Goal: Check status: Check status

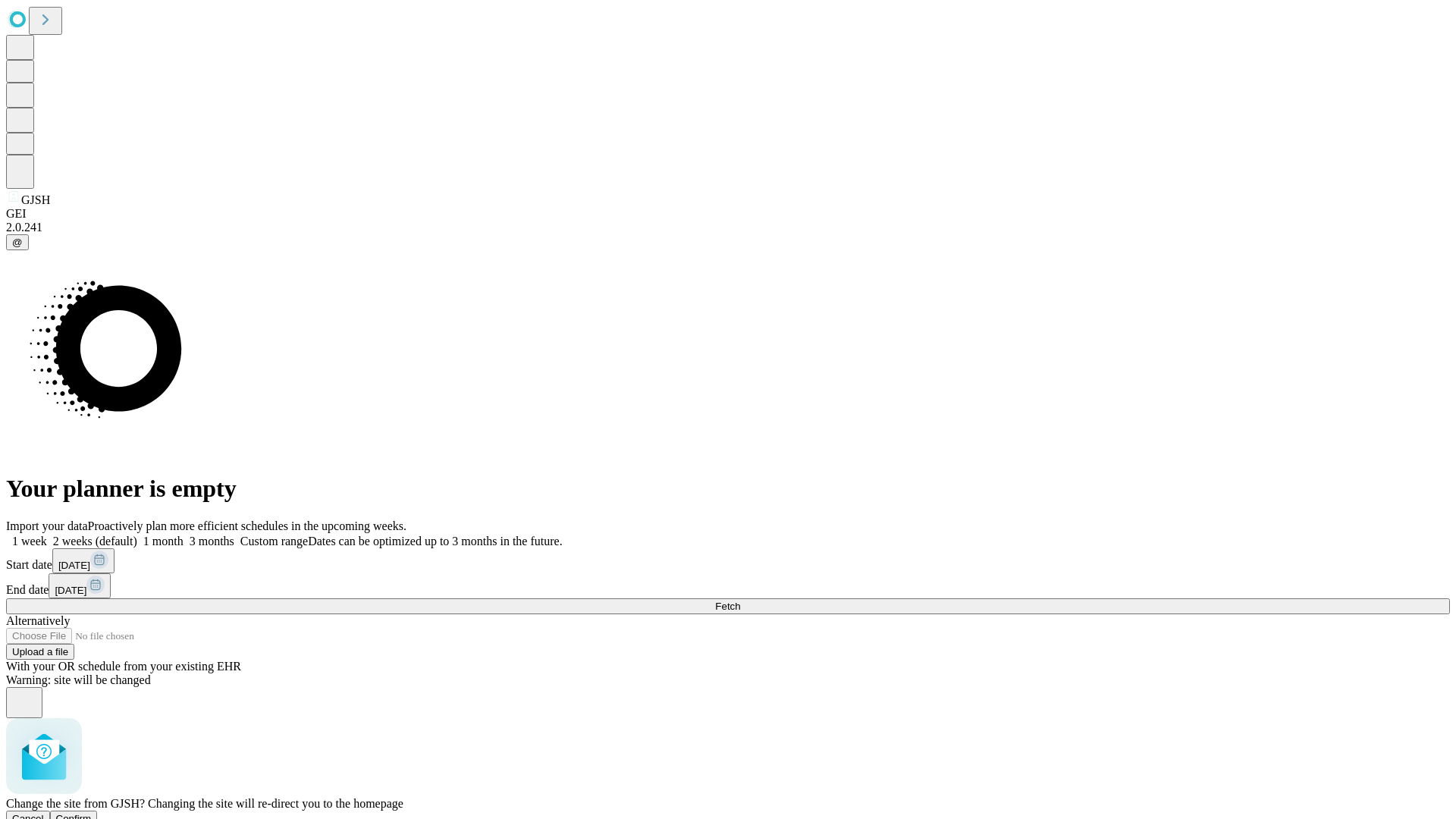
click at [92, 813] on span "Confirm" at bounding box center [74, 818] width 36 height 11
click at [47, 534] on label "1 week" at bounding box center [26, 540] width 41 height 13
click at [740, 600] on span "Fetch" at bounding box center [728, 605] width 25 height 11
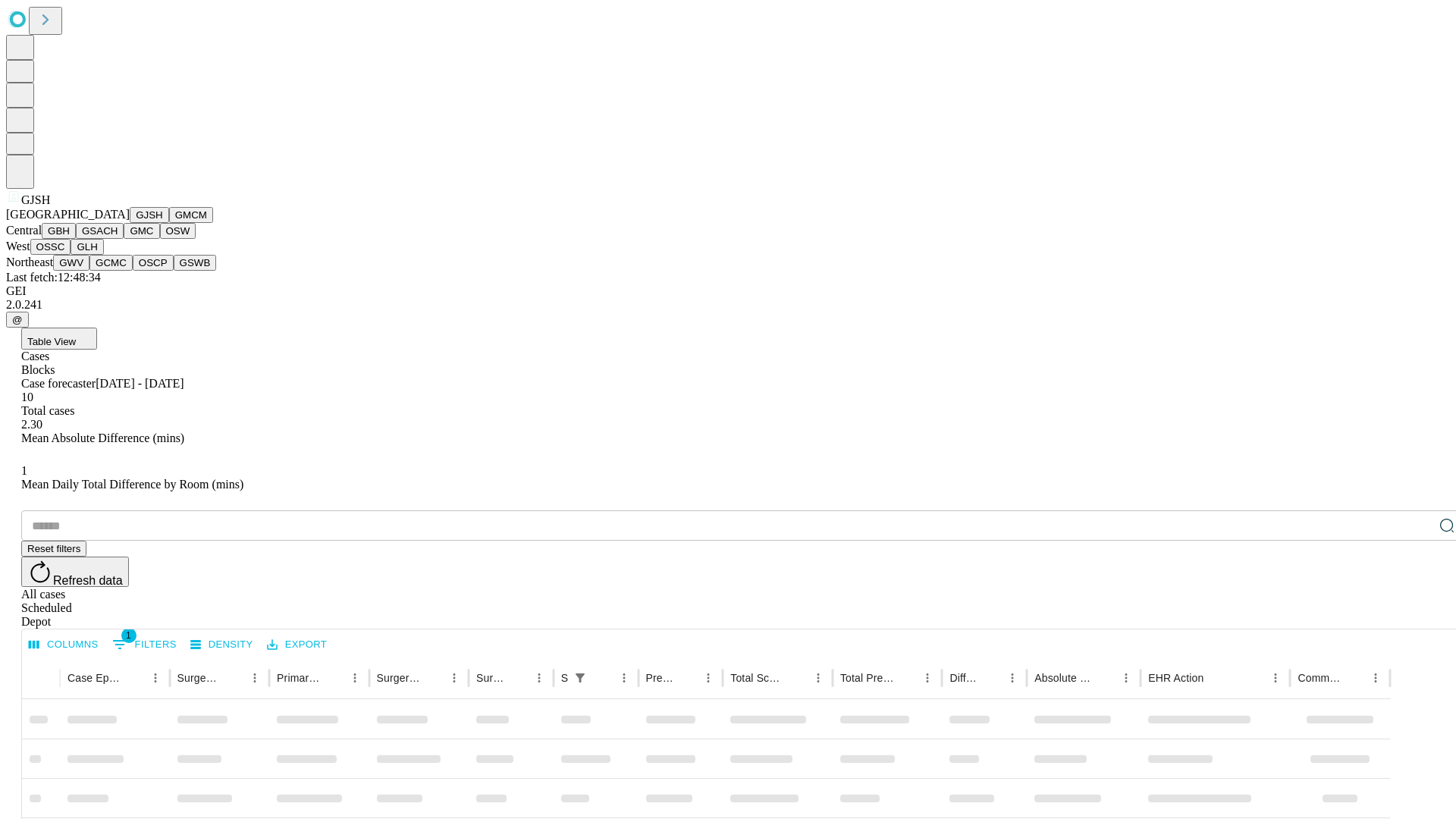
click at [169, 222] on button "GMCM" at bounding box center [191, 215] width 44 height 16
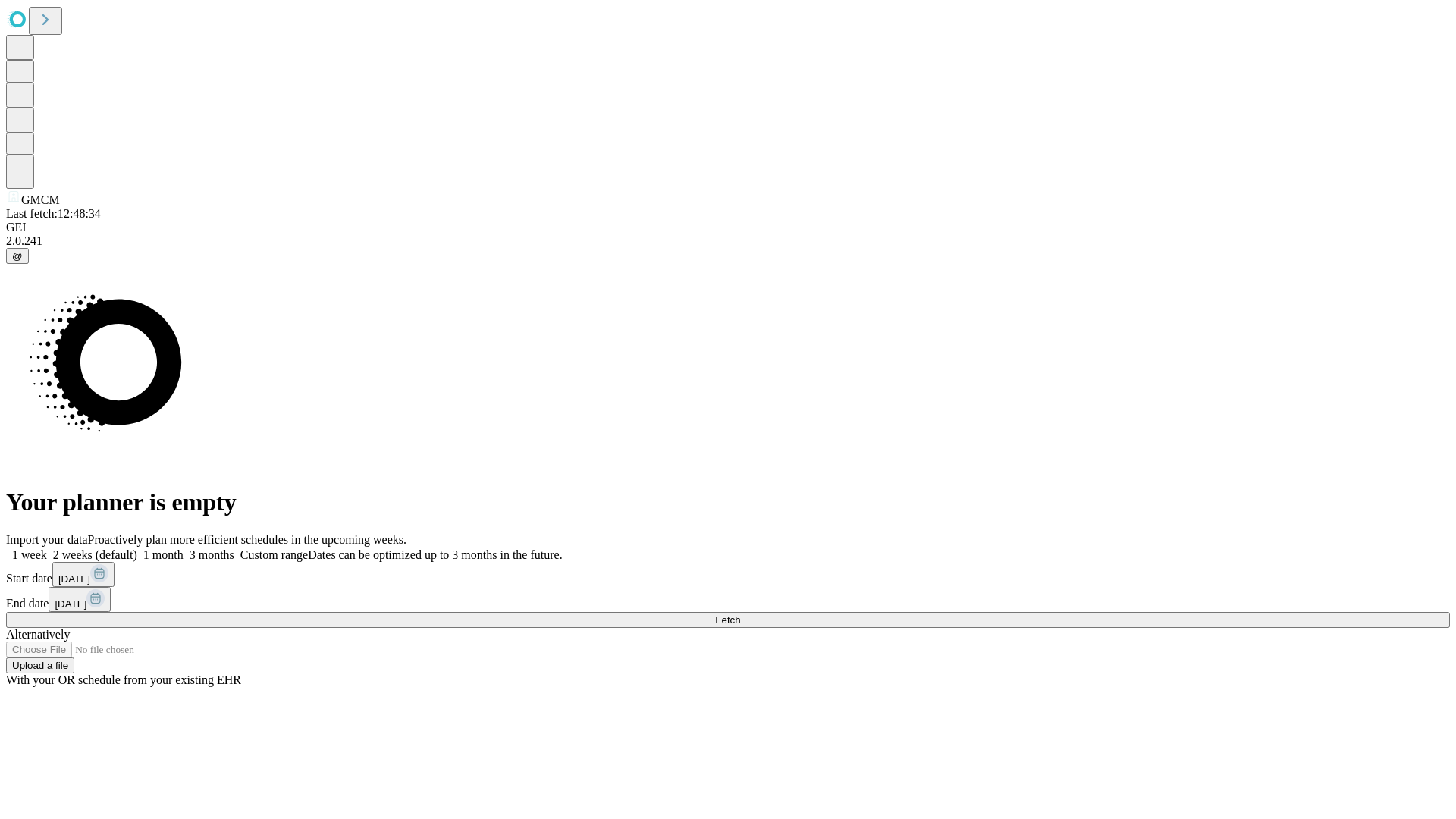
click at [47, 548] on label "1 week" at bounding box center [26, 554] width 41 height 13
click at [740, 614] on span "Fetch" at bounding box center [728, 619] width 25 height 11
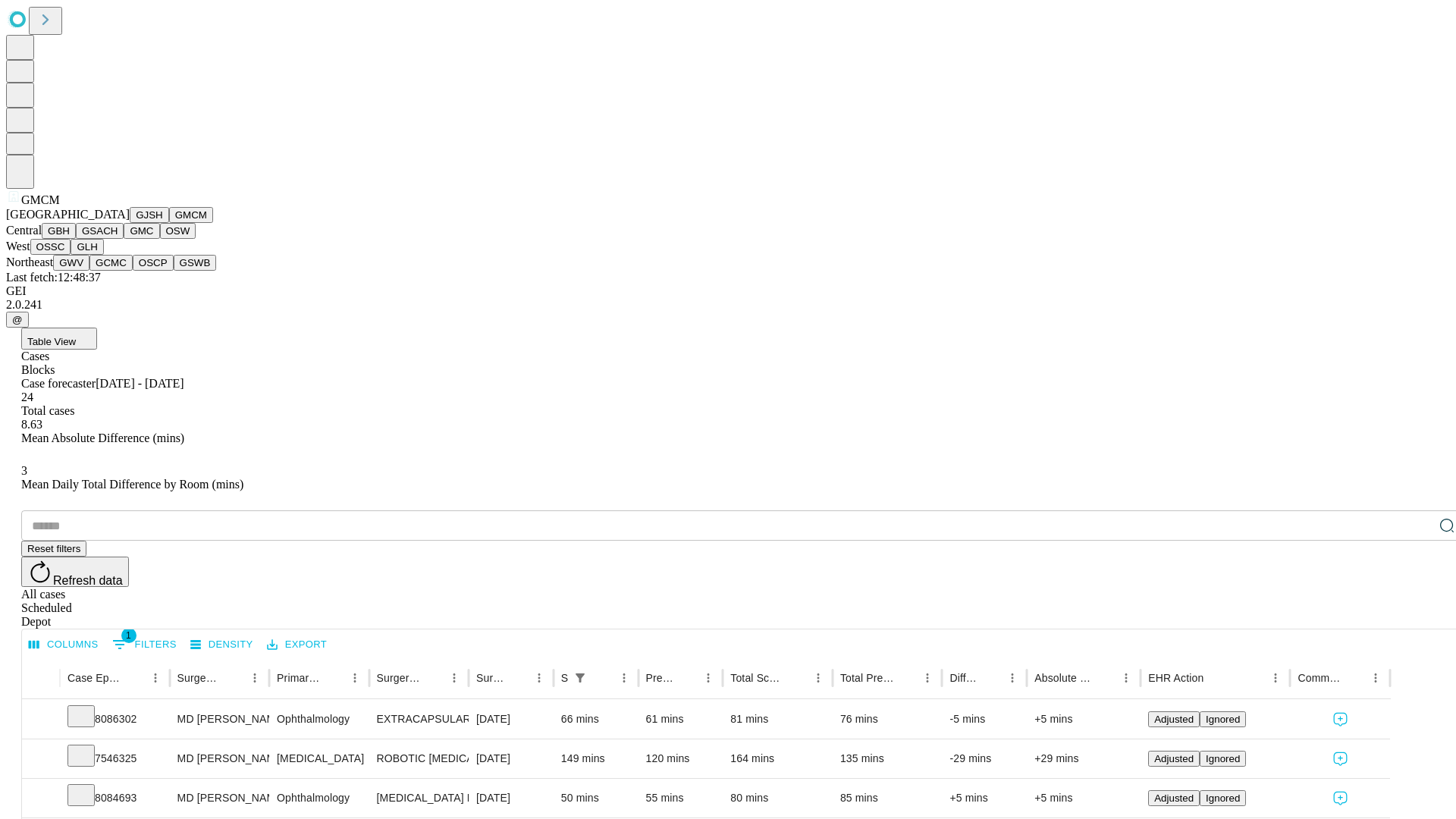
click at [76, 239] on button "GBH" at bounding box center [58, 230] width 34 height 16
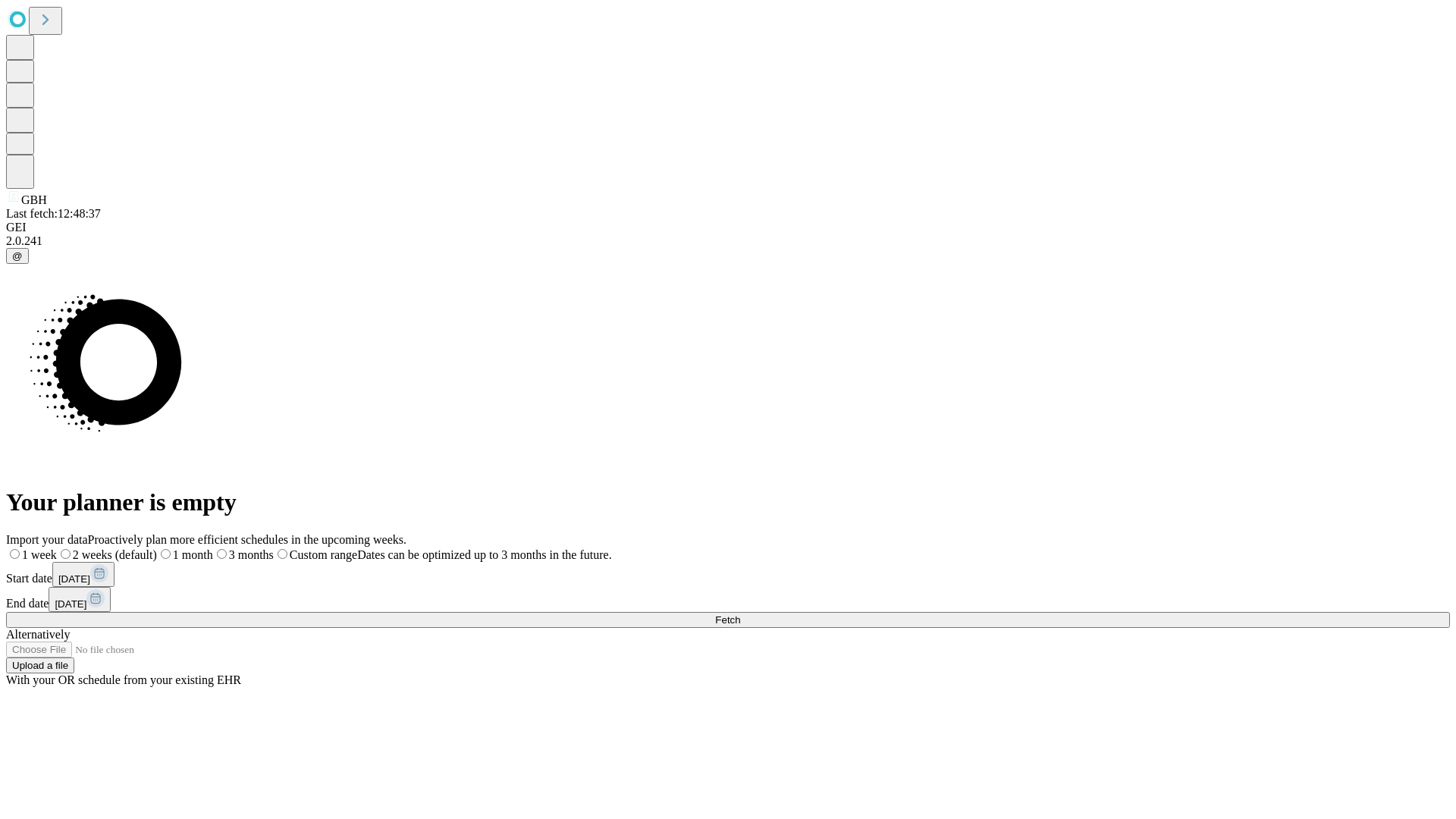
click at [57, 548] on label "1 week" at bounding box center [31, 554] width 51 height 13
click at [740, 614] on span "Fetch" at bounding box center [728, 619] width 25 height 11
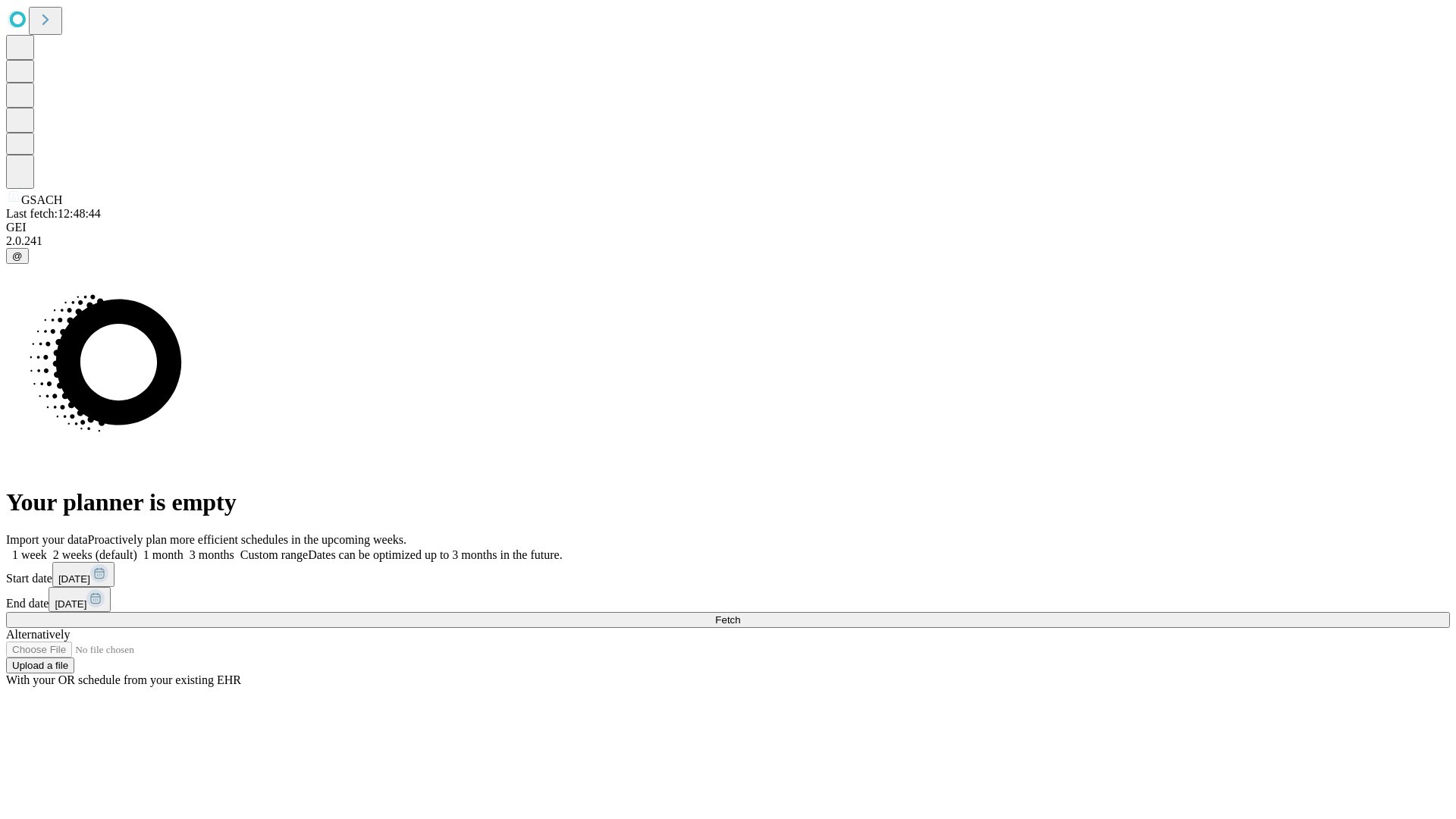
click at [47, 548] on label "1 week" at bounding box center [26, 554] width 41 height 13
click at [740, 614] on span "Fetch" at bounding box center [728, 619] width 25 height 11
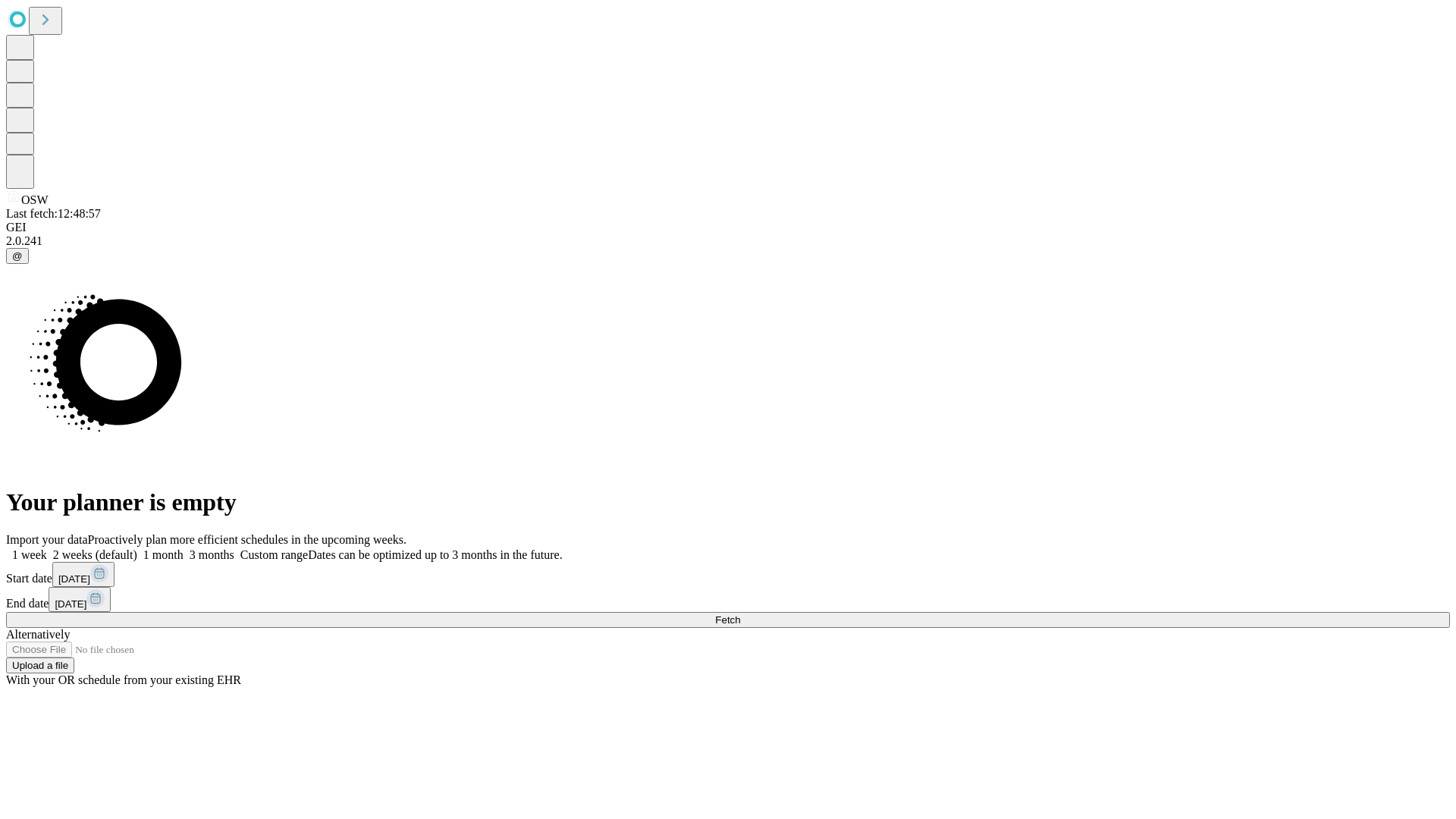
click at [47, 548] on label "1 week" at bounding box center [26, 554] width 41 height 13
click at [740, 614] on span "Fetch" at bounding box center [728, 619] width 25 height 11
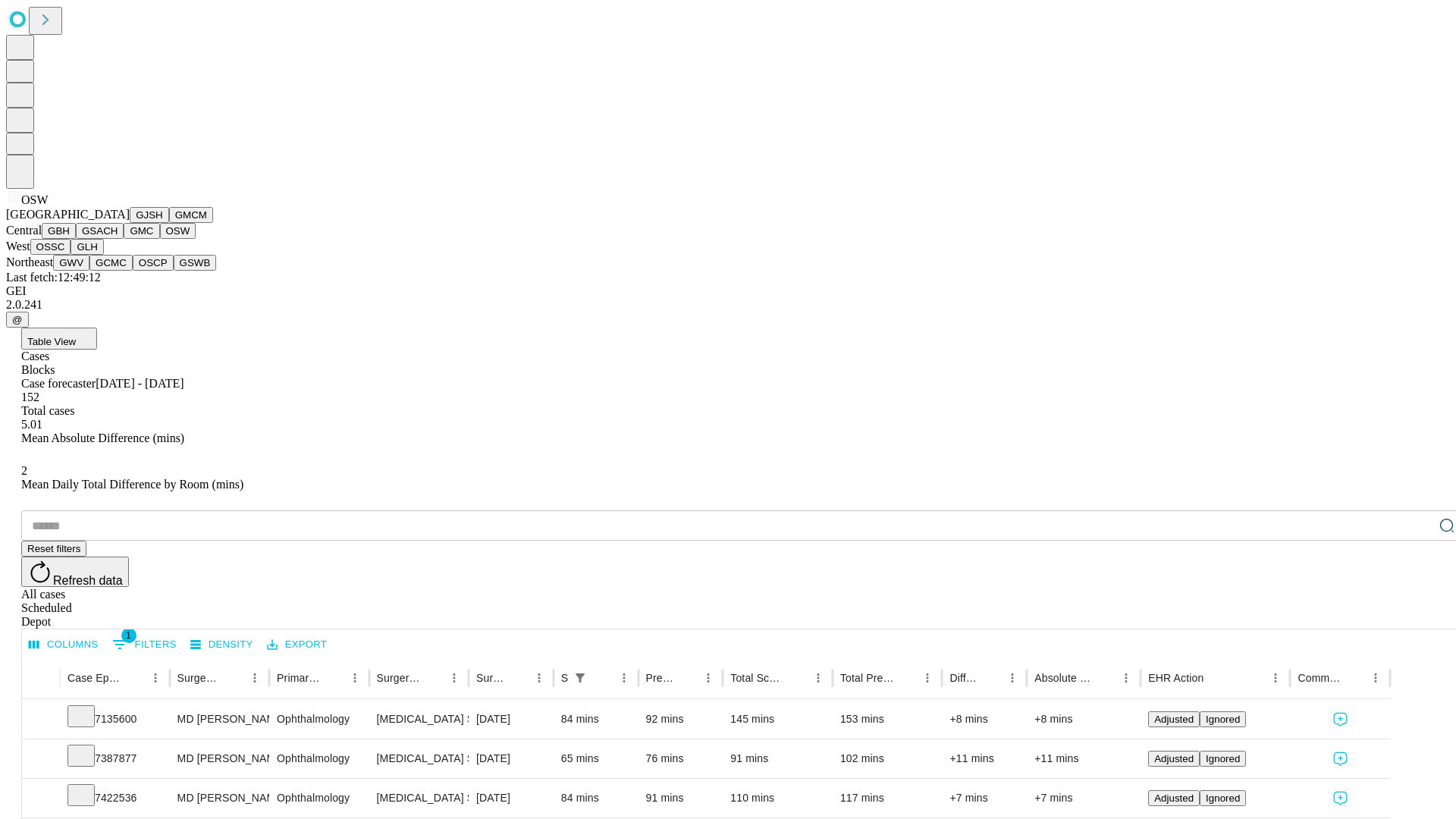
click at [71, 255] on button "OSSC" at bounding box center [50, 247] width 41 height 16
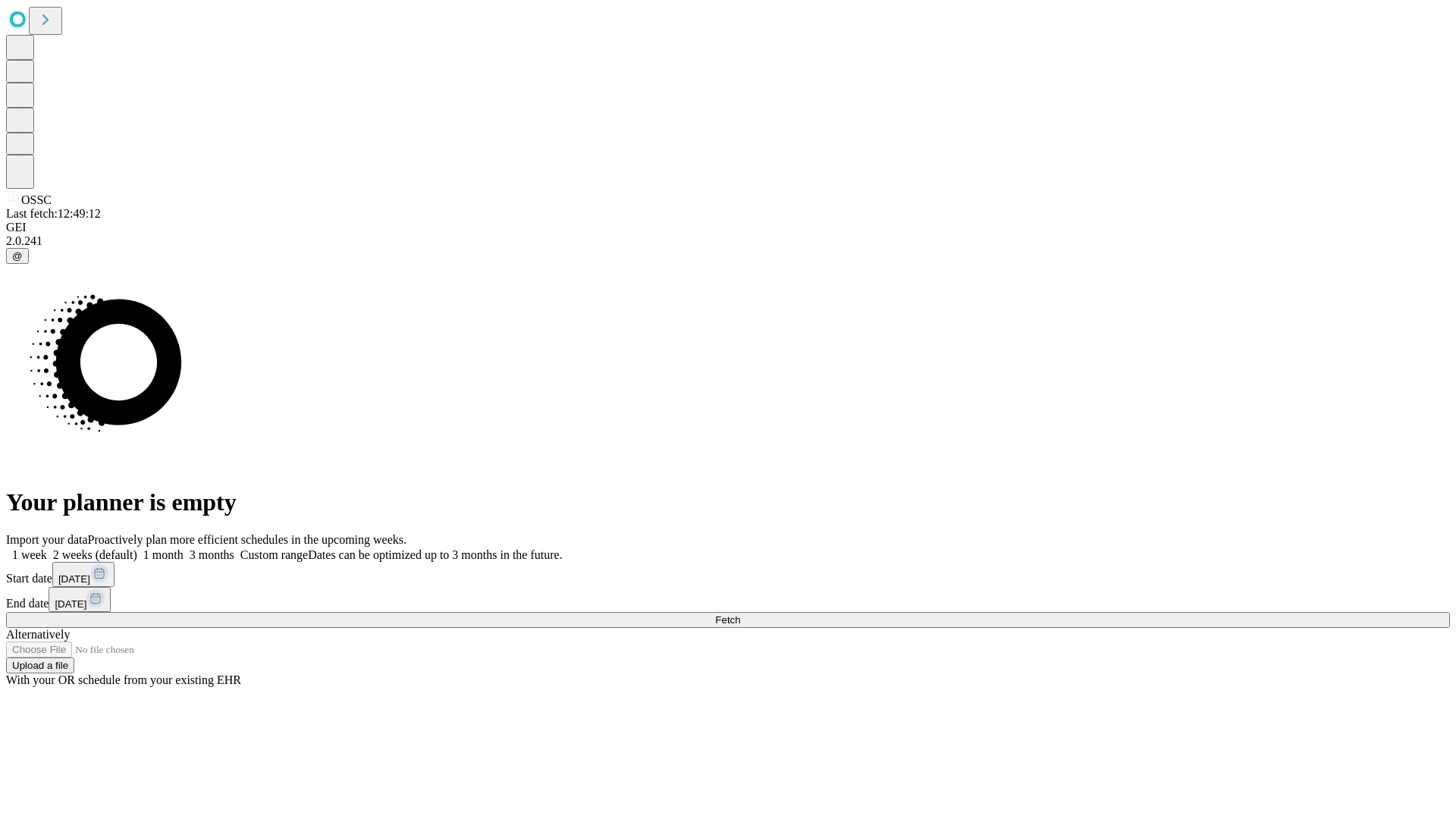
click at [47, 548] on label "1 week" at bounding box center [26, 554] width 41 height 13
click at [740, 614] on span "Fetch" at bounding box center [728, 619] width 25 height 11
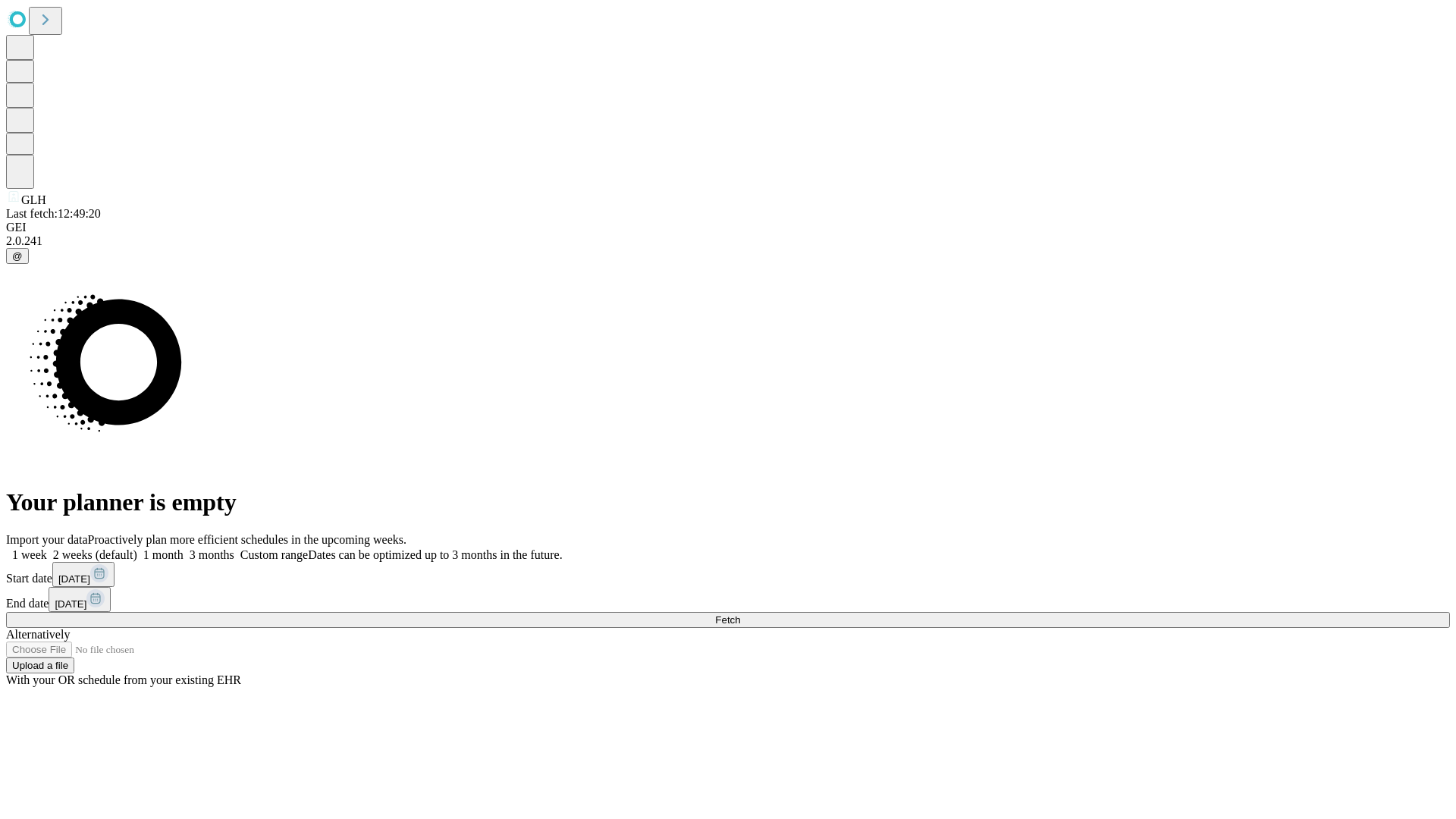
click at [47, 548] on label "1 week" at bounding box center [26, 554] width 41 height 13
click at [740, 614] on span "Fetch" at bounding box center [728, 619] width 25 height 11
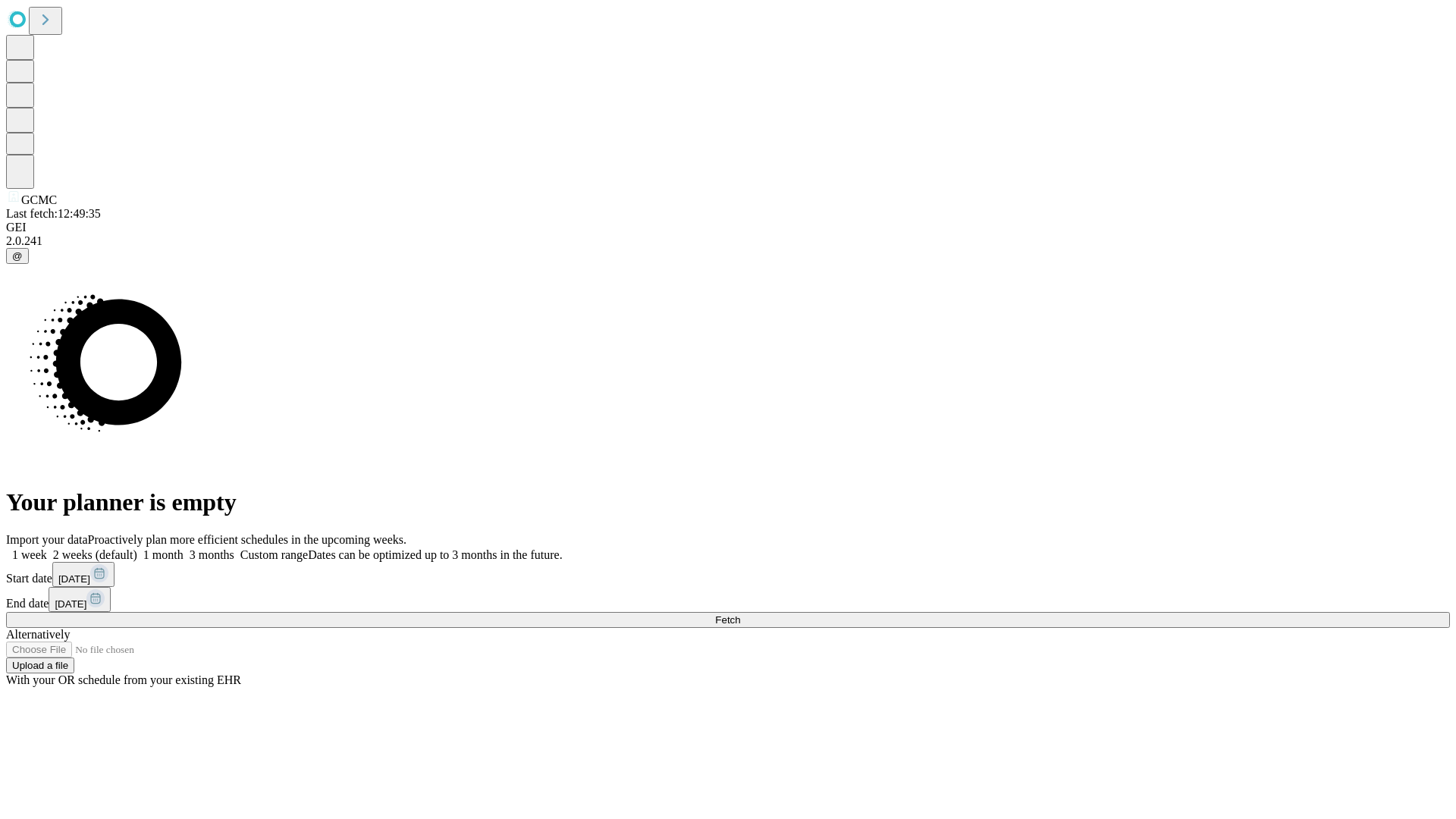
click at [740, 614] on span "Fetch" at bounding box center [728, 619] width 25 height 11
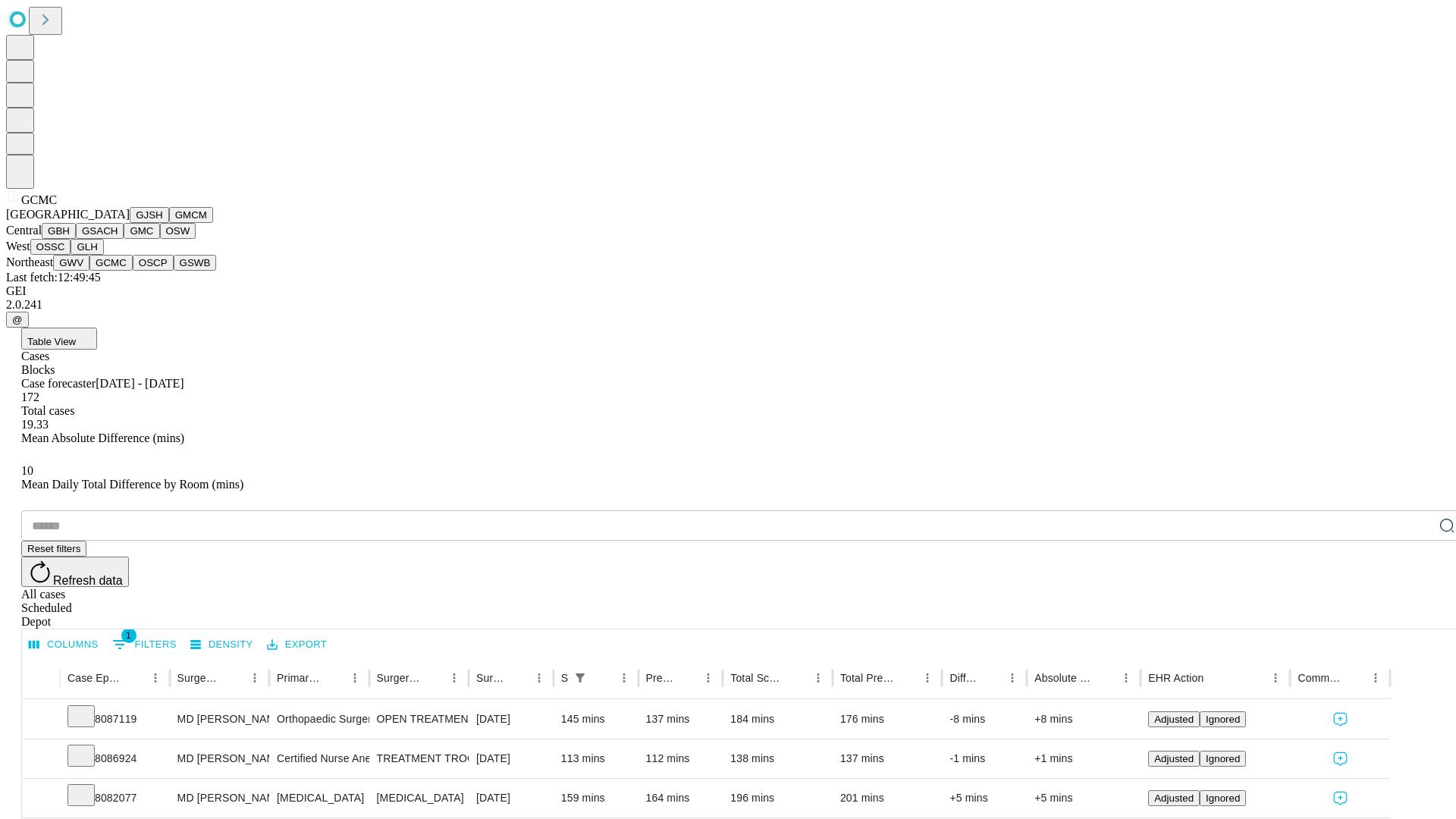
click at [133, 271] on button "OSCP" at bounding box center [152, 262] width 41 height 16
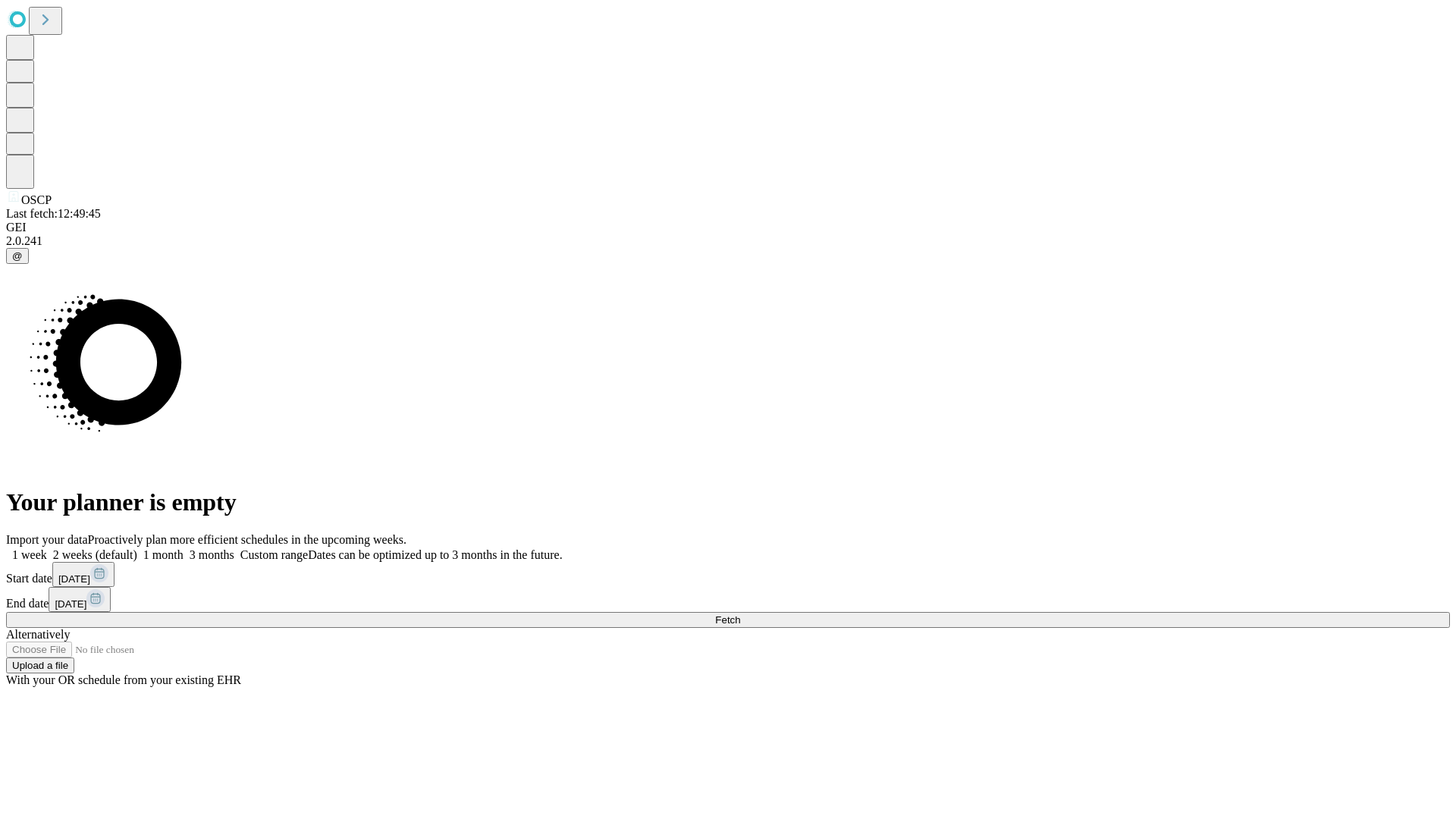
click at [740, 614] on span "Fetch" at bounding box center [728, 619] width 25 height 11
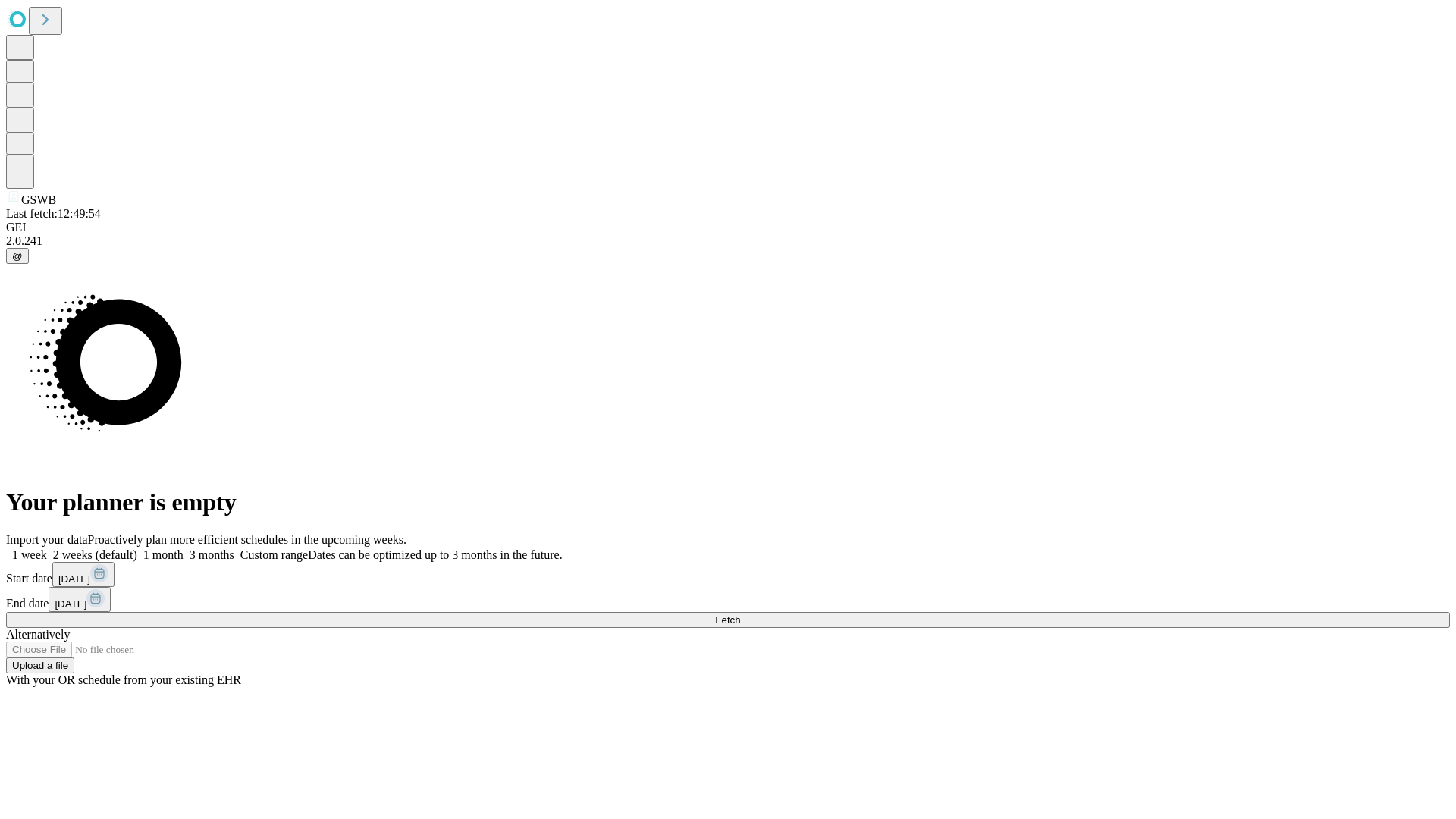
click at [740, 614] on span "Fetch" at bounding box center [728, 619] width 25 height 11
